Goal: Task Accomplishment & Management: Manage account settings

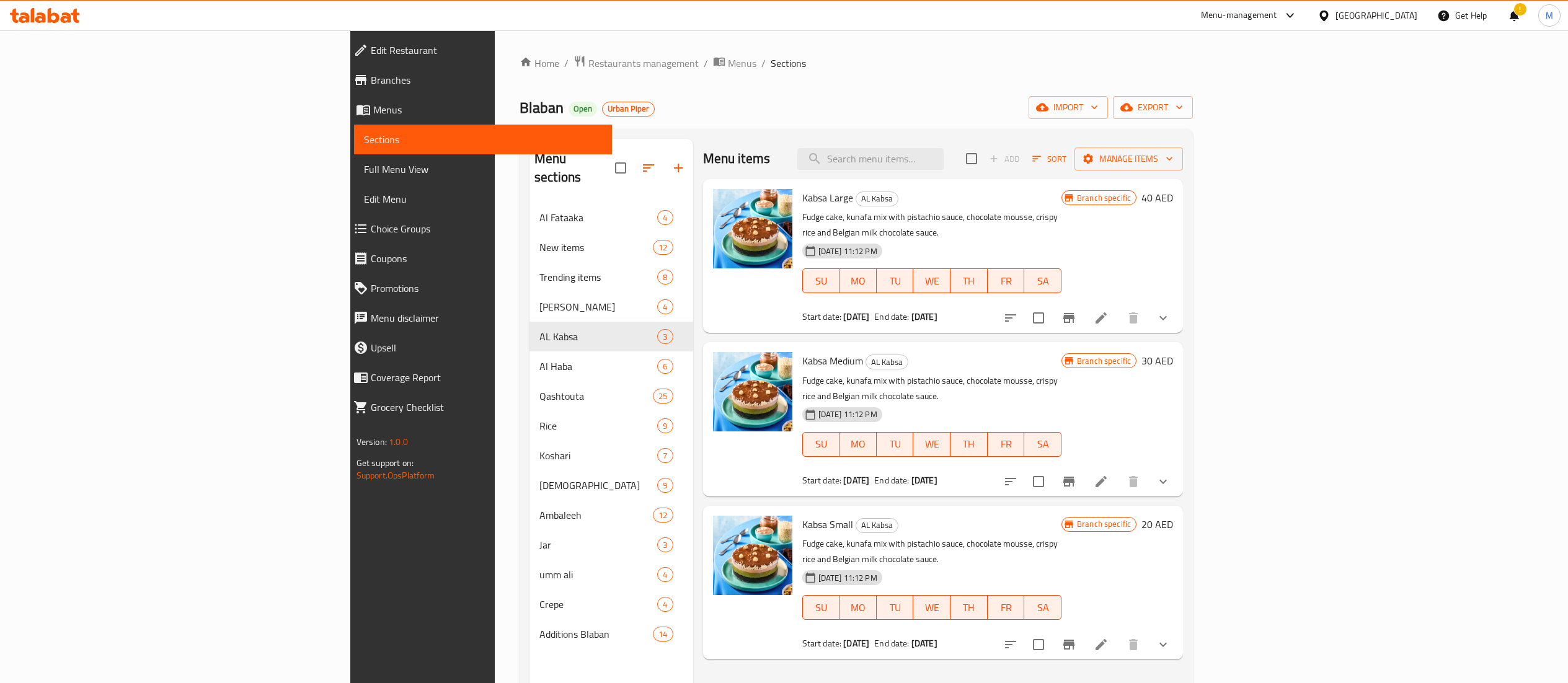
click at [589, 61] on span "Restaurants management" at bounding box center [644, 63] width 111 height 14
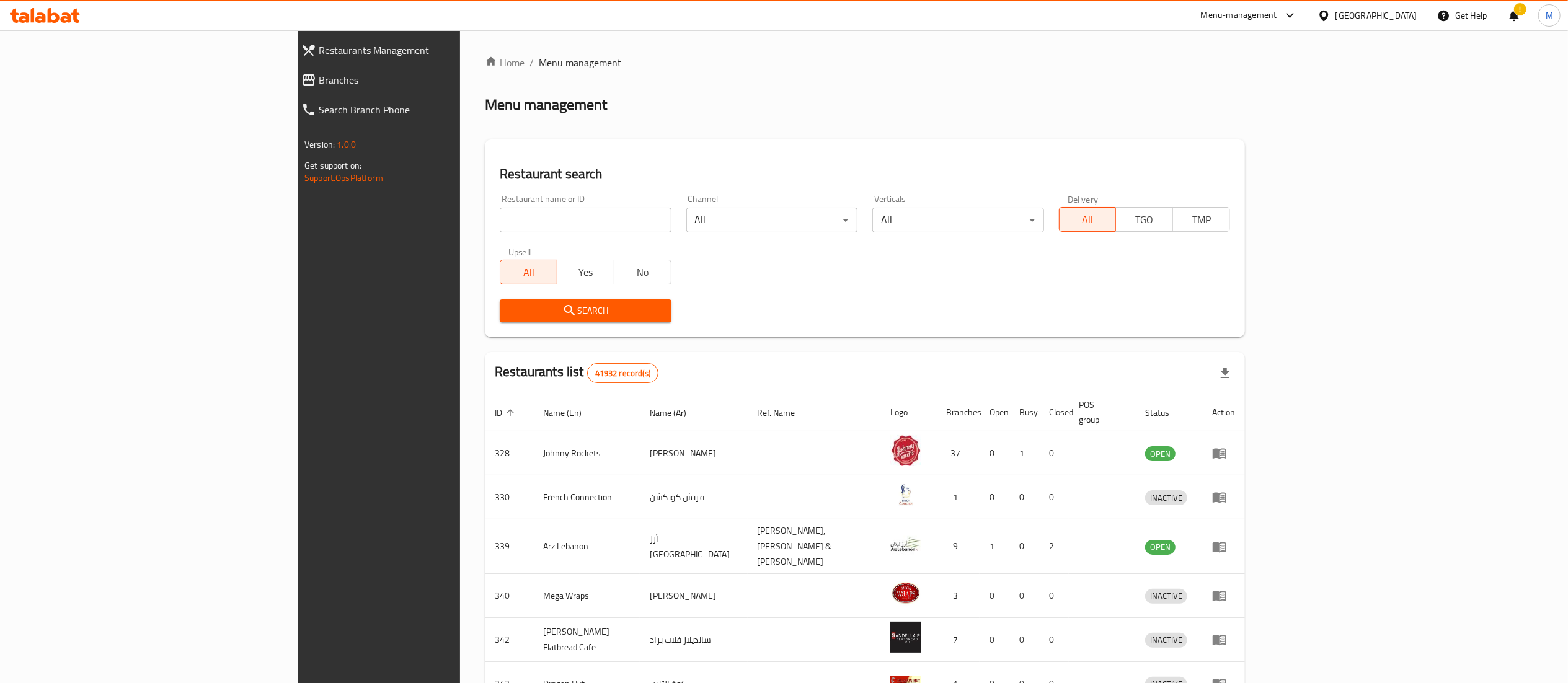
click at [500, 218] on input "search" at bounding box center [585, 219] width 171 height 24
type input "tivo"
click button "Search" at bounding box center [585, 311] width 171 height 23
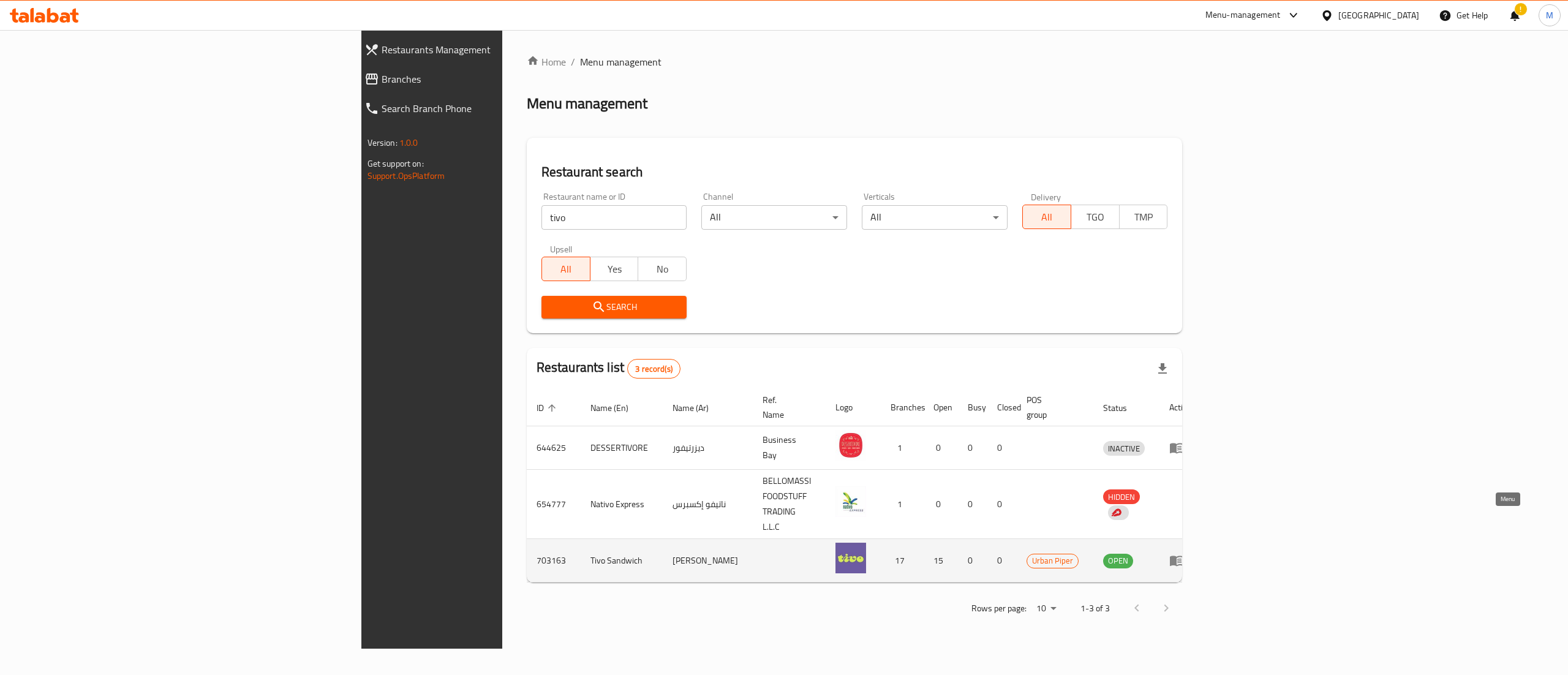
click at [1192, 553] on link "enhanced table" at bounding box center [1180, 560] width 22 height 14
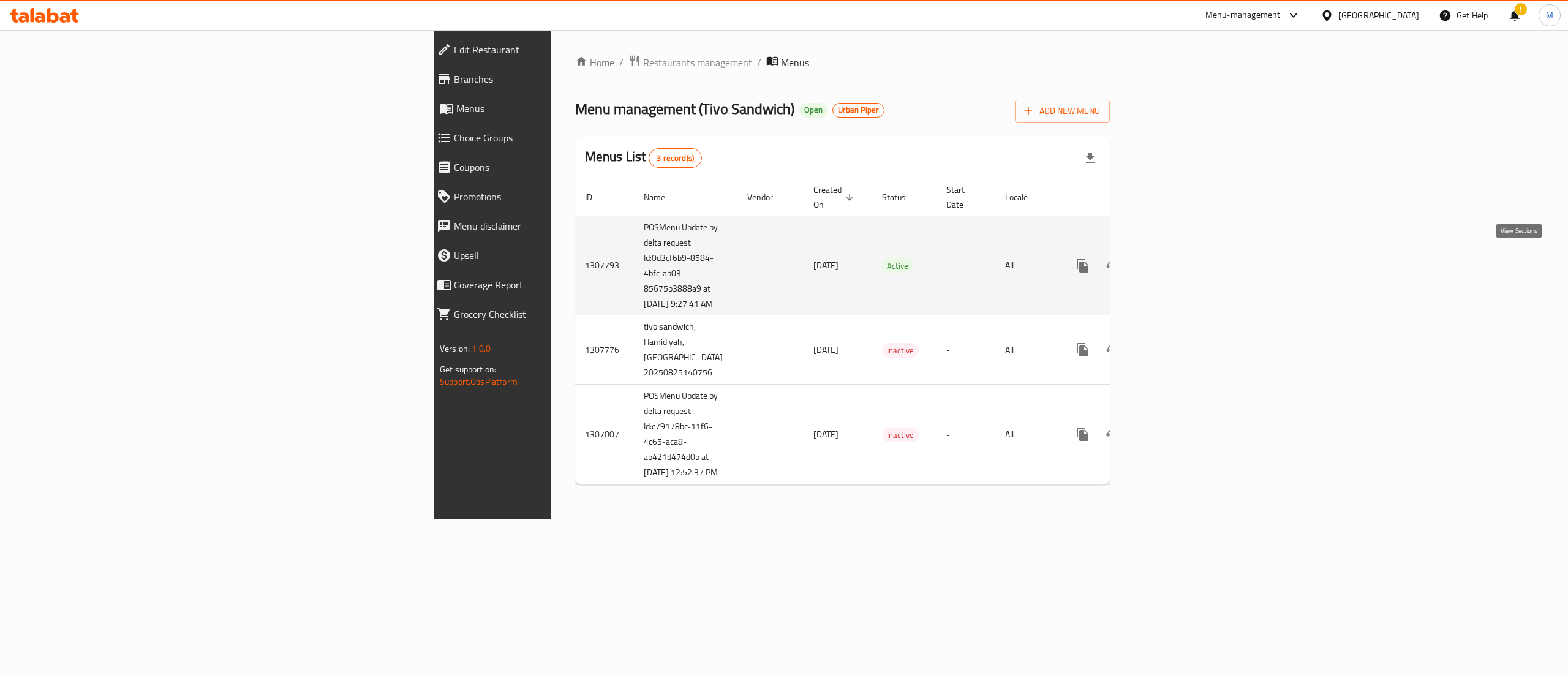
click at [1179, 259] on icon "enhanced table" at bounding box center [1171, 266] width 14 height 14
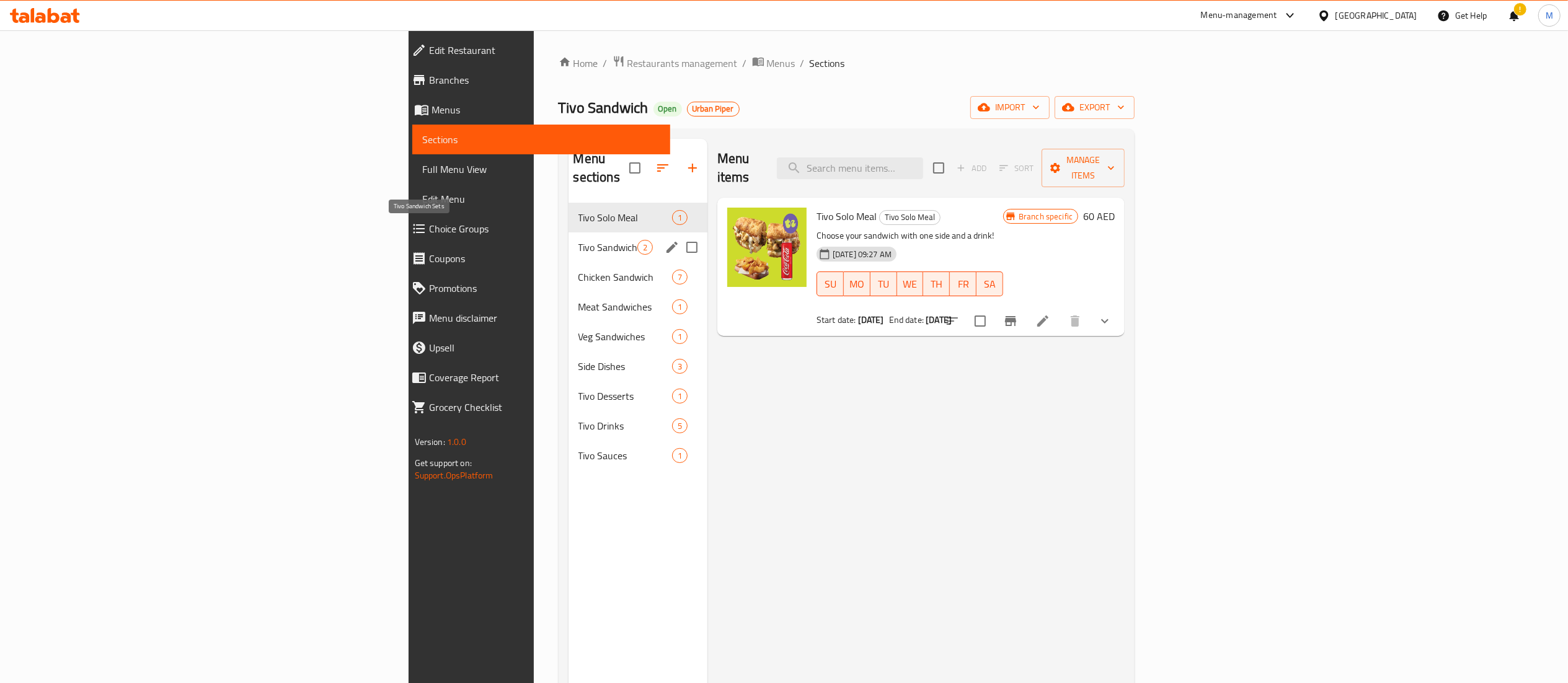
click at [579, 240] on span "Tivo Sandwich Sets" at bounding box center [608, 247] width 59 height 14
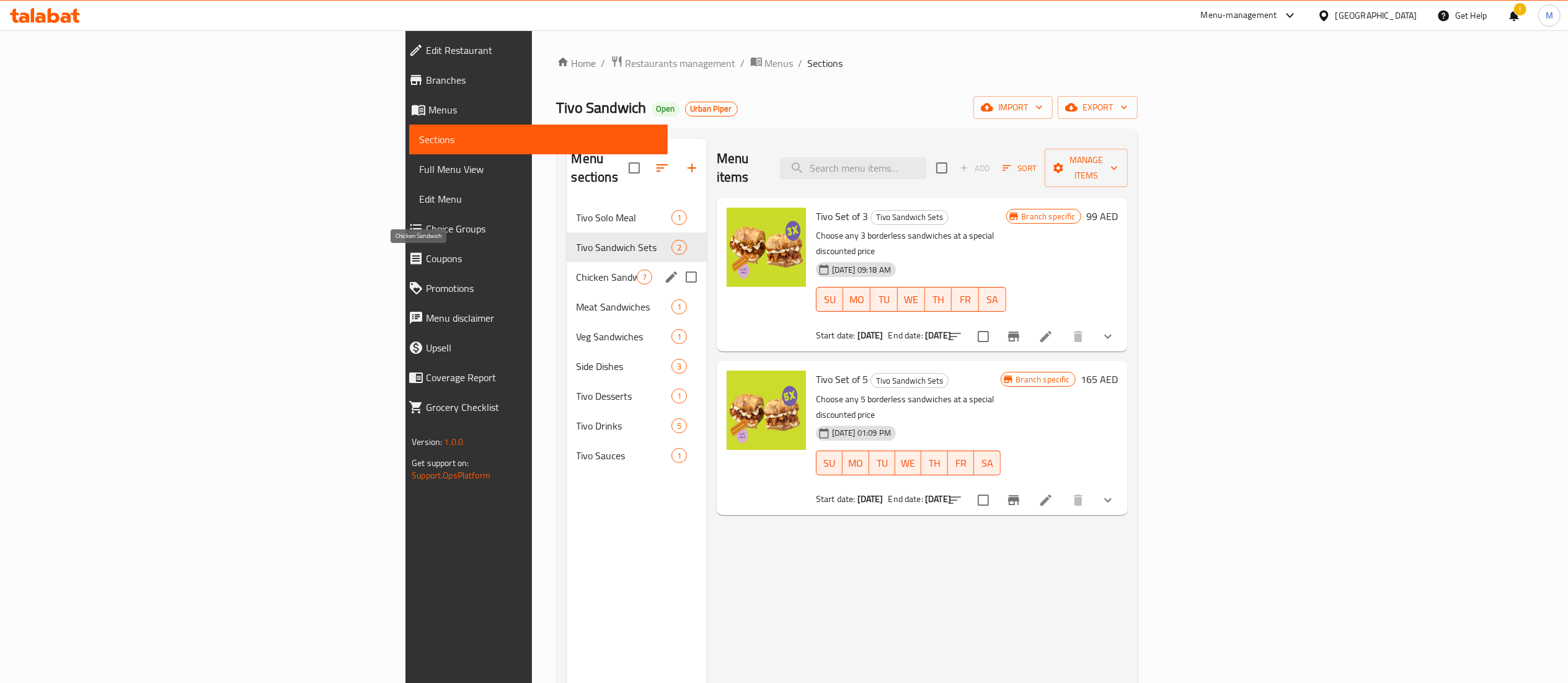
click at [577, 270] on span "Chicken Sandwich" at bounding box center [607, 277] width 60 height 14
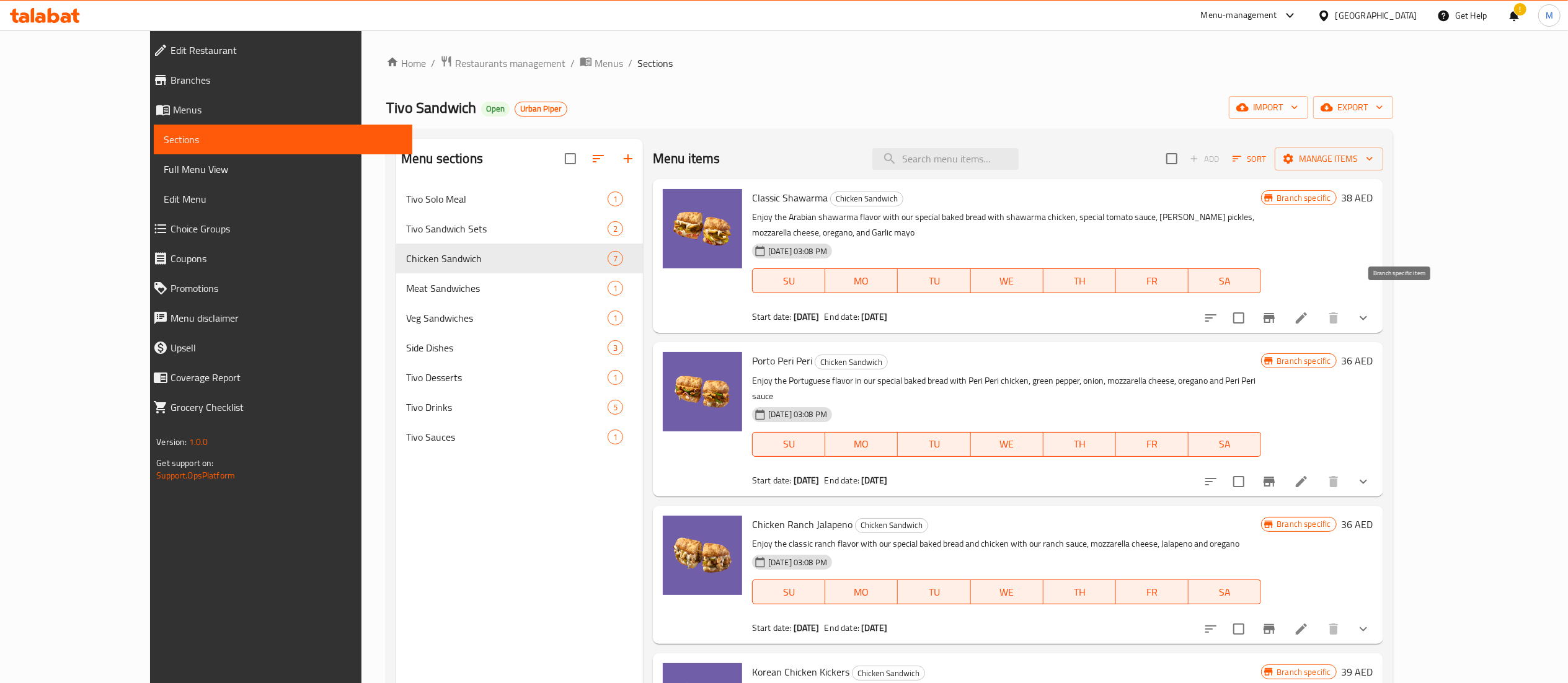
click at [1276, 311] on icon "Branch-specific-item" at bounding box center [1269, 318] width 14 height 14
